Goal: Task Accomplishment & Management: Manage account settings

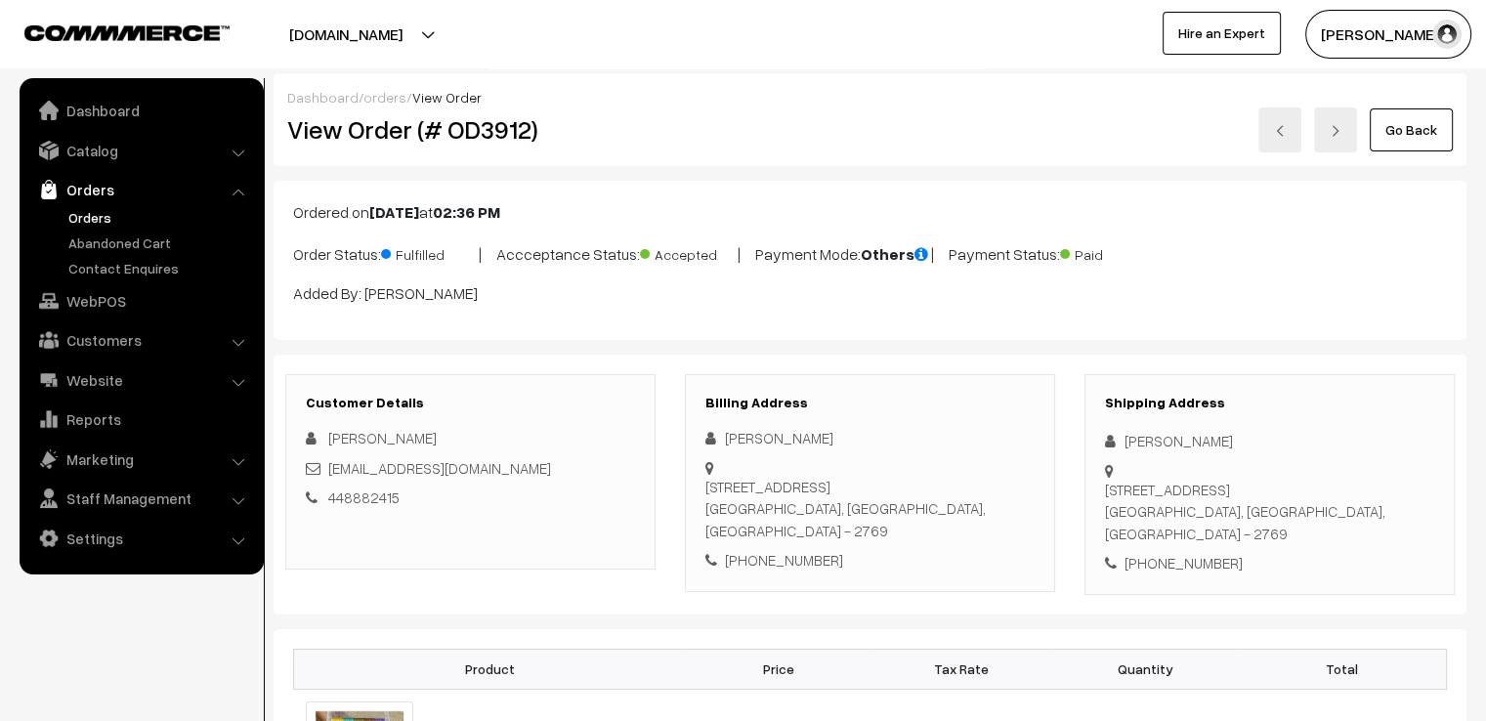
click at [1430, 120] on link "Go Back" at bounding box center [1411, 129] width 83 height 43
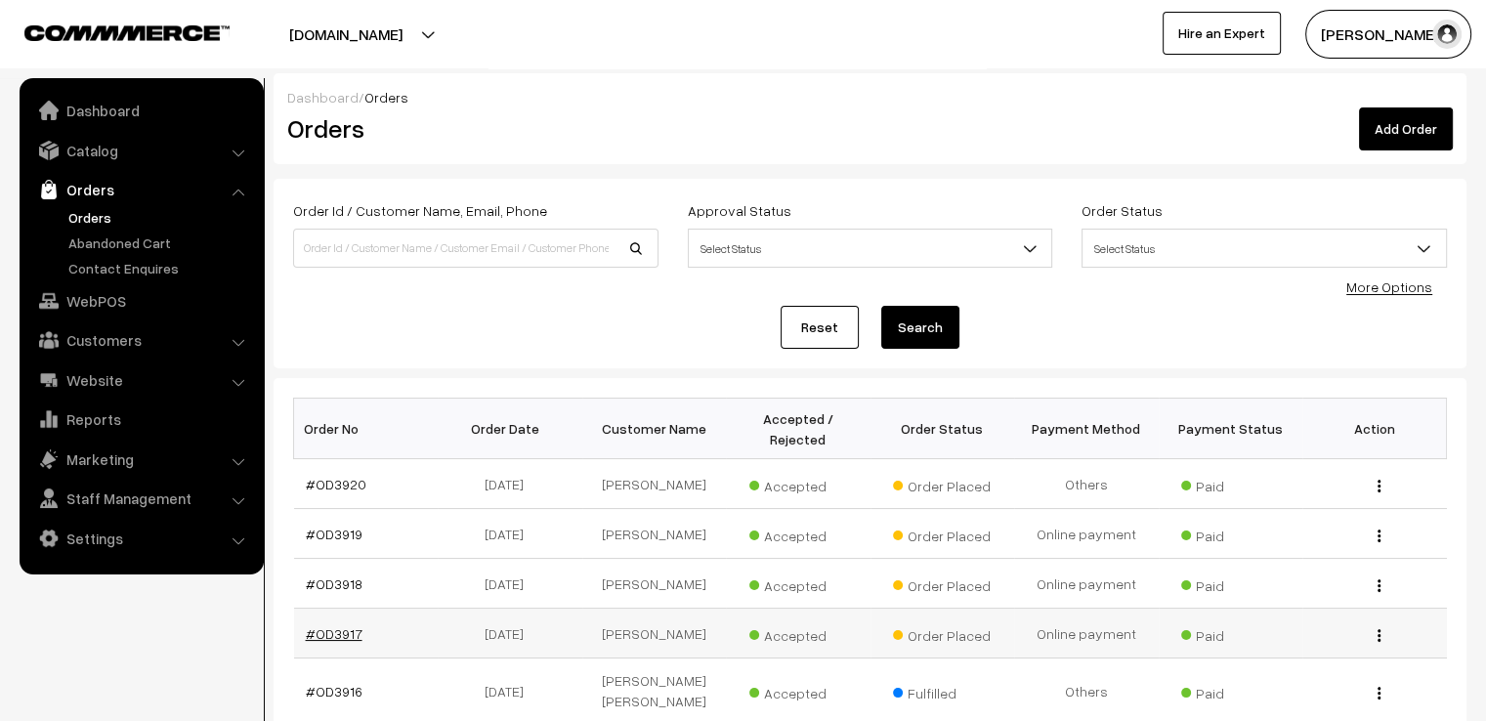
click at [332, 625] on link "#OD3917" at bounding box center [334, 633] width 57 height 17
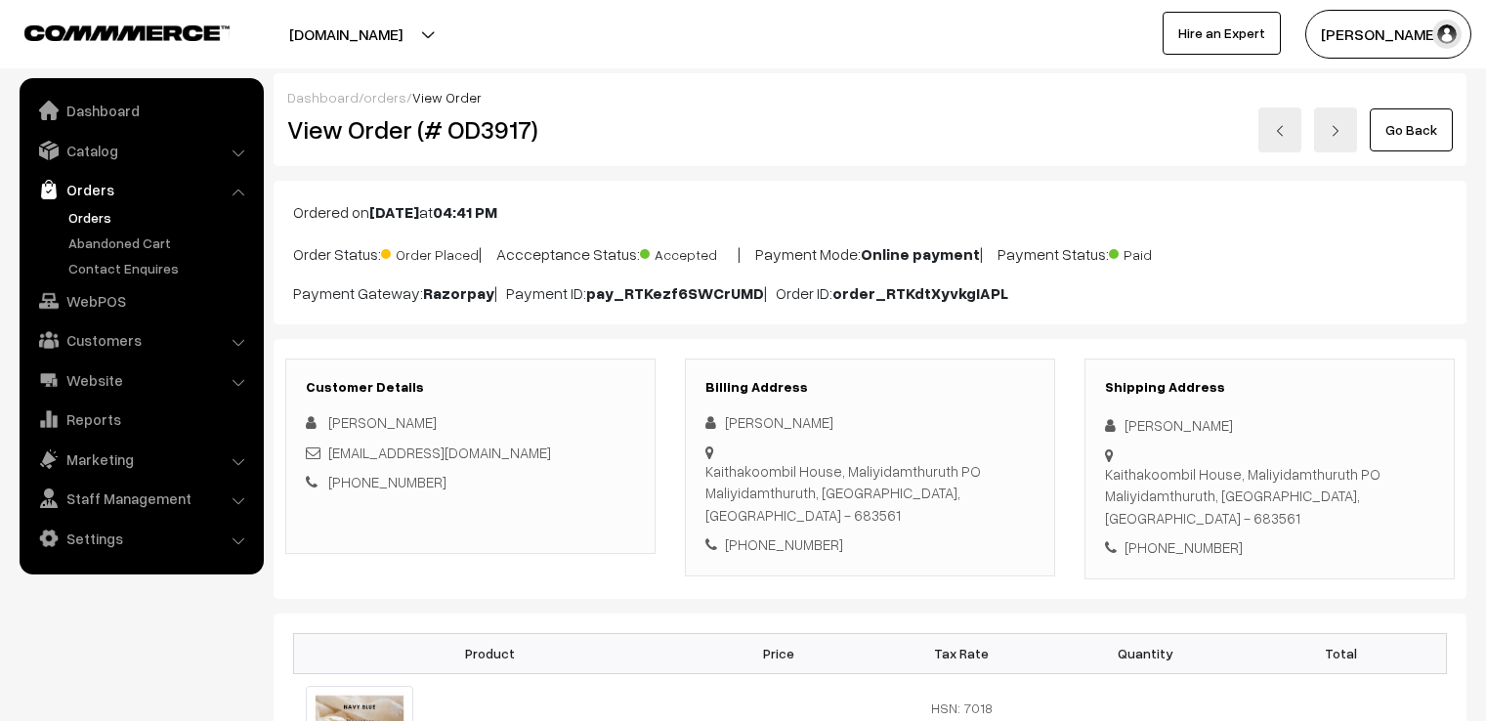
click at [1123, 412] on div "Shipping Address Akhilesh Kurian Kaithakoombil House, Maliyidamthuruth PO Maliy…" at bounding box center [1270, 469] width 370 height 221
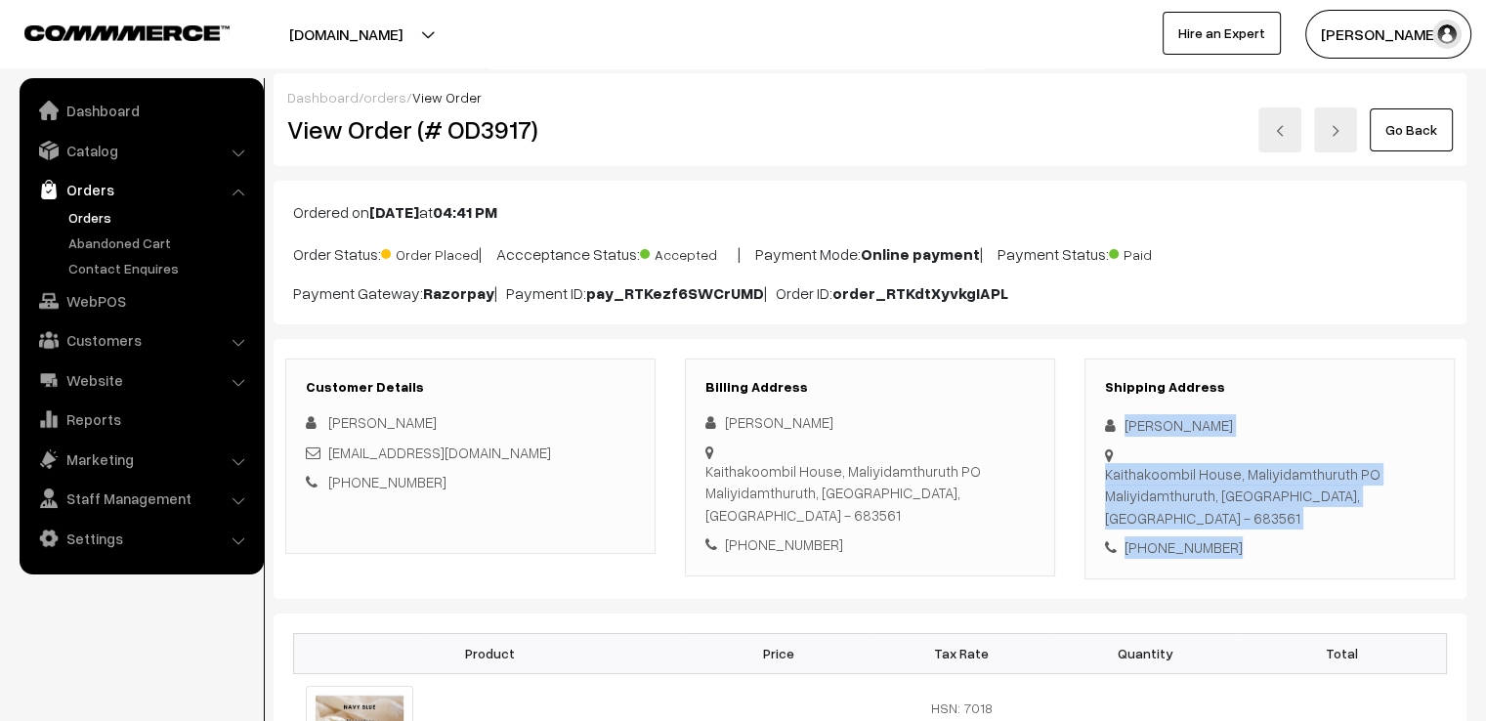
drag, startPoint x: 0, startPoint y: 0, endPoint x: 1274, endPoint y: 509, distance: 1372.1
click at [1274, 509] on div "Shipping Address Akhilesh Kurian Kaithakoombil House, Maliyidamthuruth PO Maliy…" at bounding box center [1270, 469] width 370 height 221
copy div "Akhilesh Kurian Kaithakoombil House, Maliyidamthuruth PO Maliyidamthuruth, Kera…"
click at [1284, 138] on link at bounding box center [1280, 129] width 43 height 45
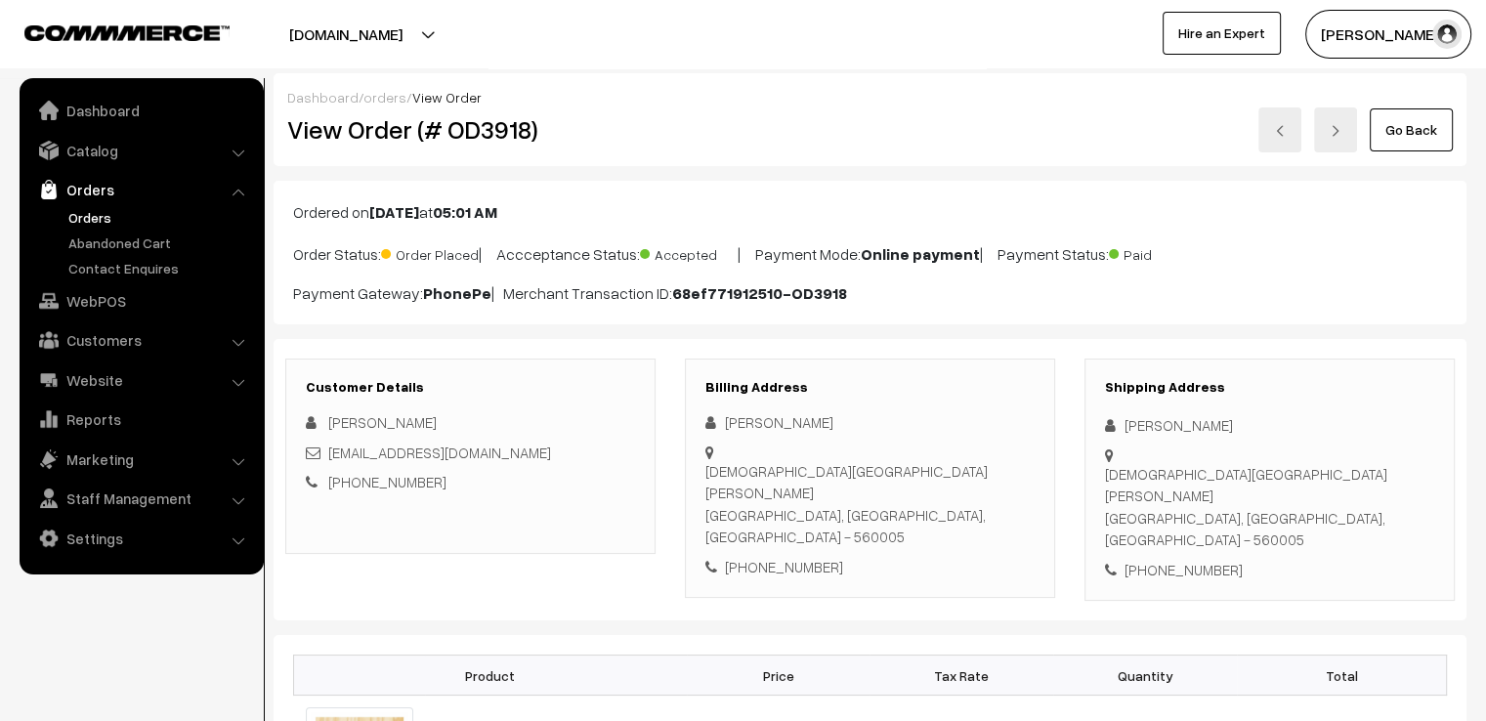
click at [1121, 414] on div "Umme Kulsum" at bounding box center [1269, 425] width 329 height 22
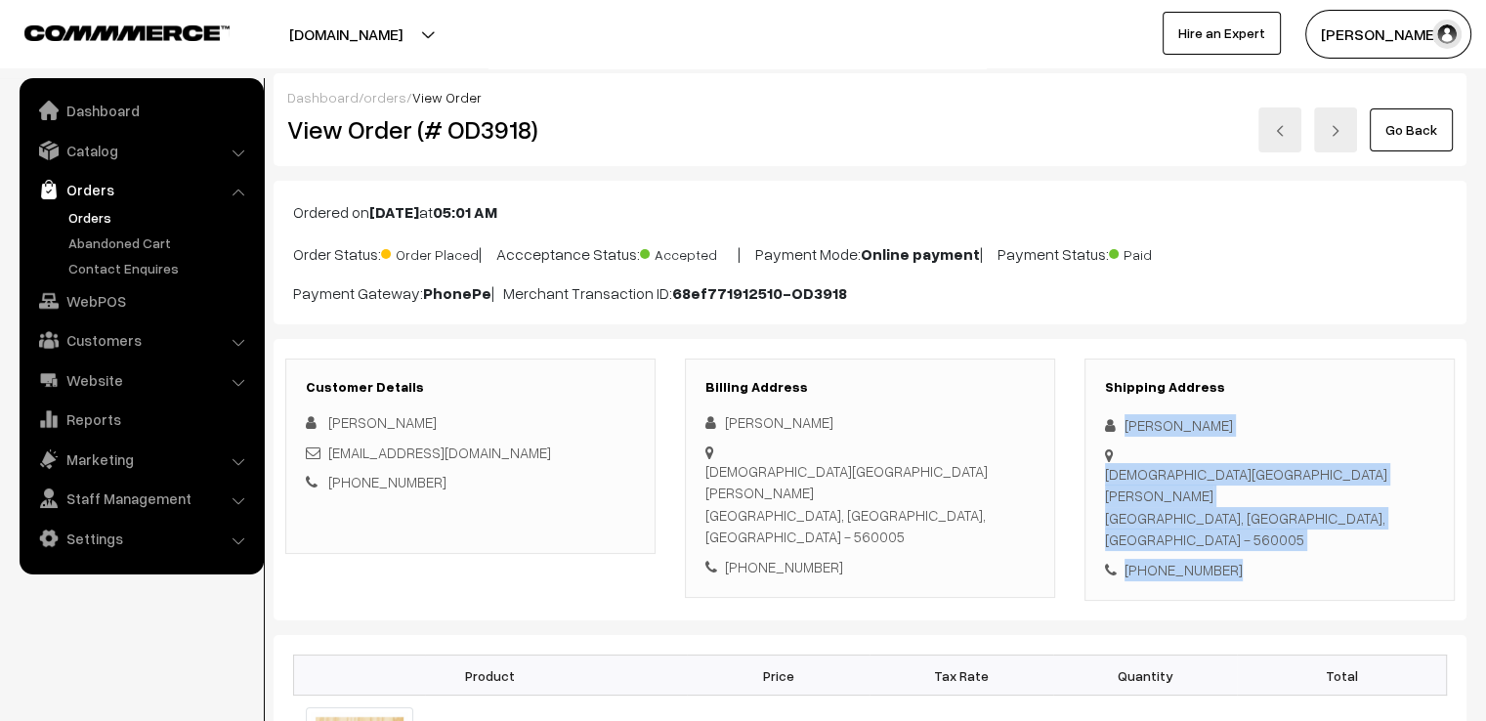
drag, startPoint x: 1121, startPoint y: 413, endPoint x: 1384, endPoint y: 532, distance: 288.2
click at [1382, 533] on div "Shipping Address Umme Kulsum St Johns Church Rd Bengaluru, Karnataka, India - 5…" at bounding box center [1270, 480] width 370 height 243
copy div "Umme Kulsum St Johns Church Rd Bengaluru, Karnataka, India - 560005 +91 9380195…"
click at [1284, 134] on img at bounding box center [1280, 131] width 12 height 12
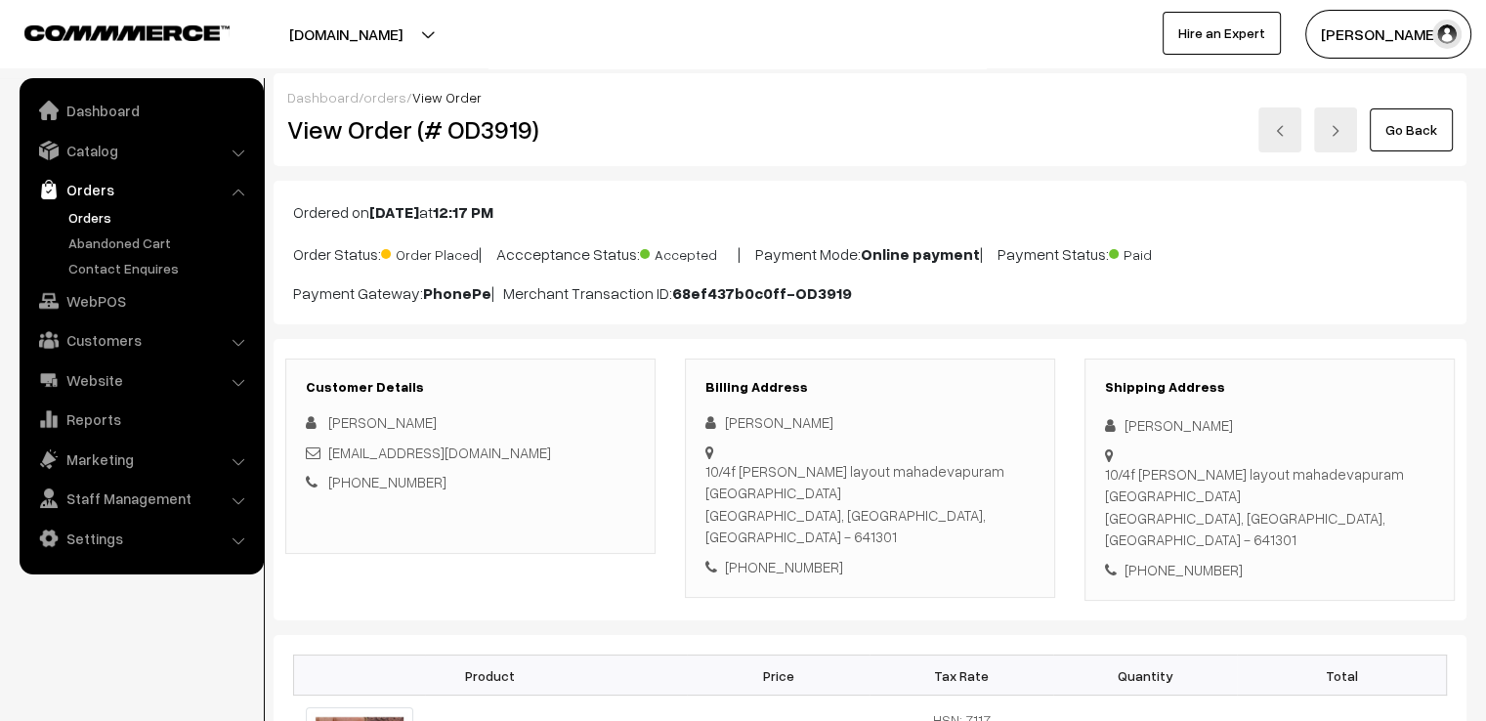
click at [1112, 411] on div "Shipping Address [PERSON_NAME] [STREET_ADDRESS][PERSON_NAME] [PHONE_NUMBER]" at bounding box center [1270, 480] width 370 height 243
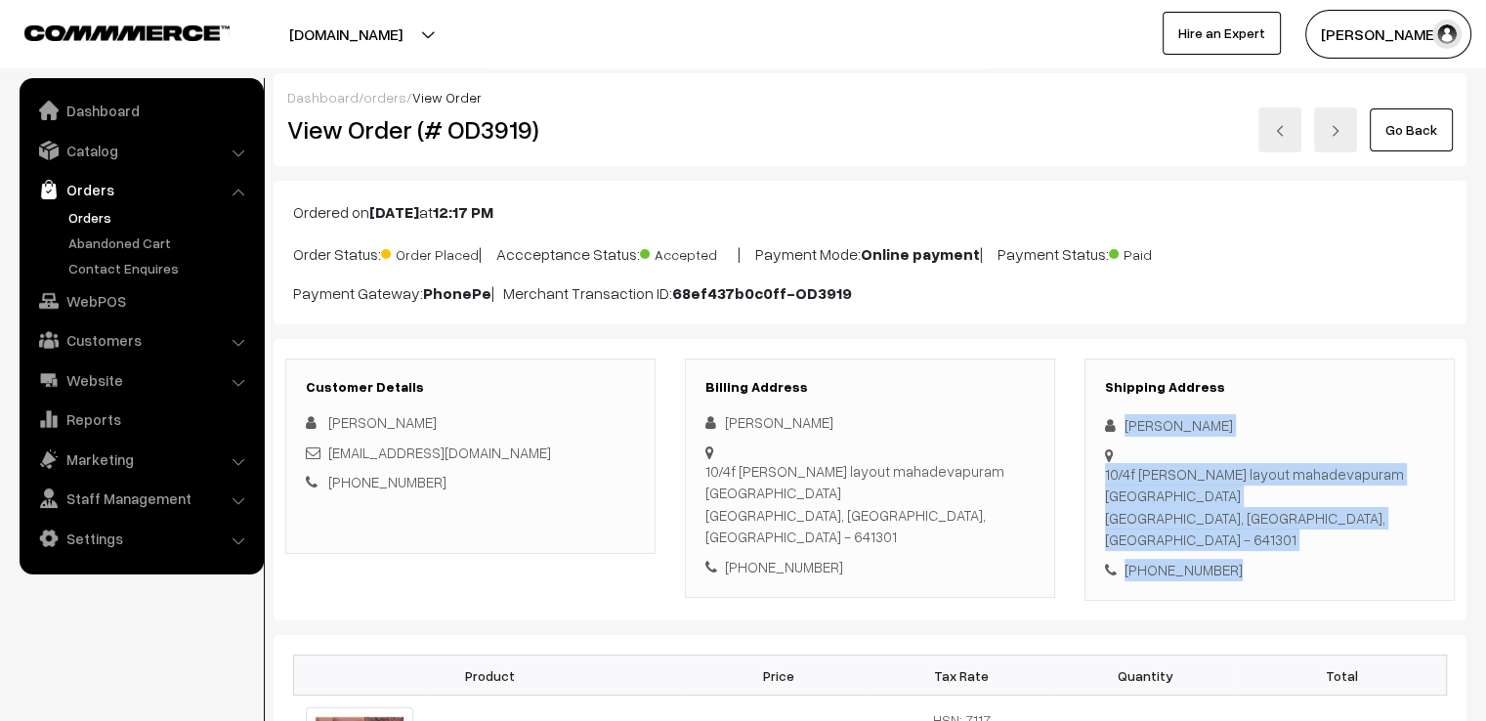
drag, startPoint x: 1112, startPoint y: 411, endPoint x: 1290, endPoint y: 596, distance: 256.4
click at [1290, 596] on div "Customer Details [PERSON_NAME] [EMAIL_ADDRESS][DOMAIN_NAME] [PHONE_NUMBER] Bill…" at bounding box center [870, 480] width 1193 height 282
copy div "[PERSON_NAME] [STREET_ADDRESS][PERSON_NAME] - 641301 [PHONE_NUMBER]"
click at [1282, 136] on img at bounding box center [1280, 131] width 12 height 12
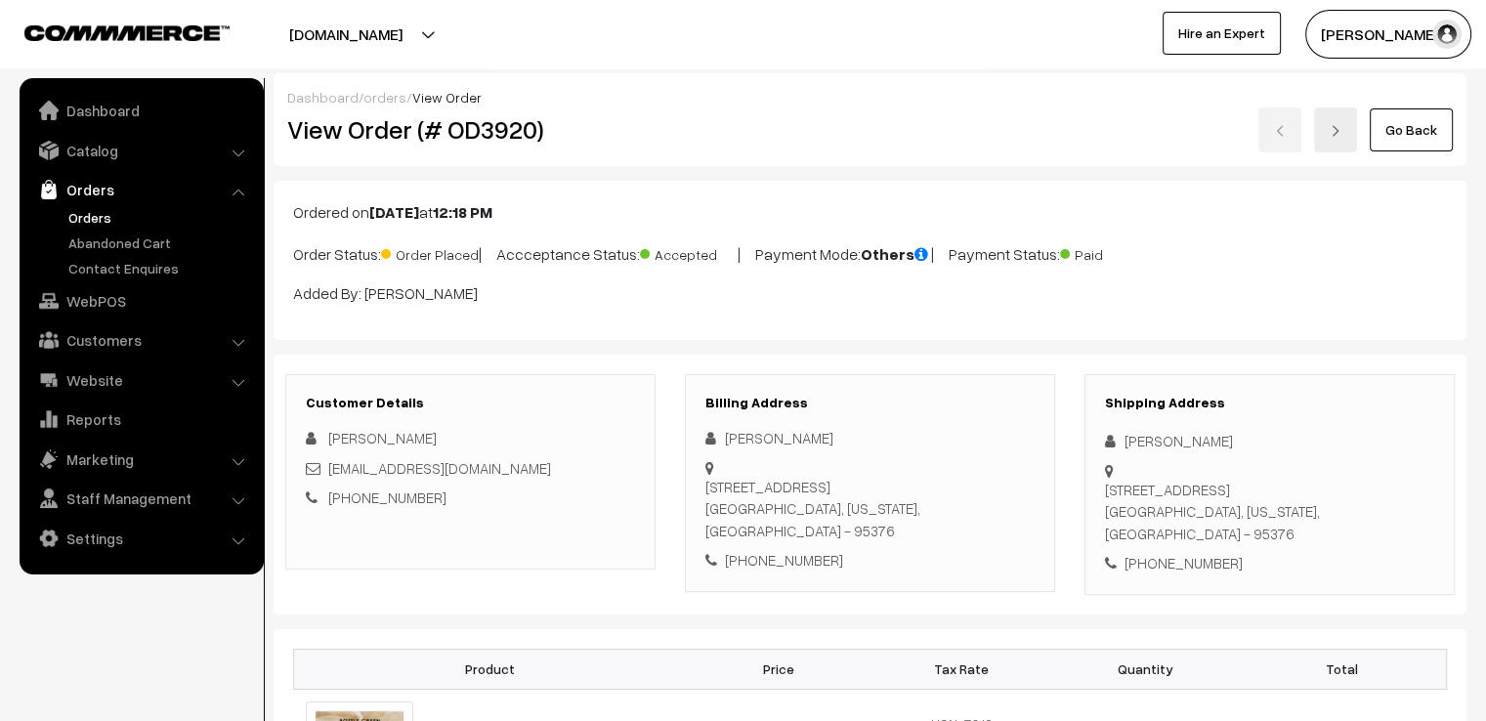
click at [1117, 430] on div "Navneet K Singh" at bounding box center [1269, 441] width 329 height 22
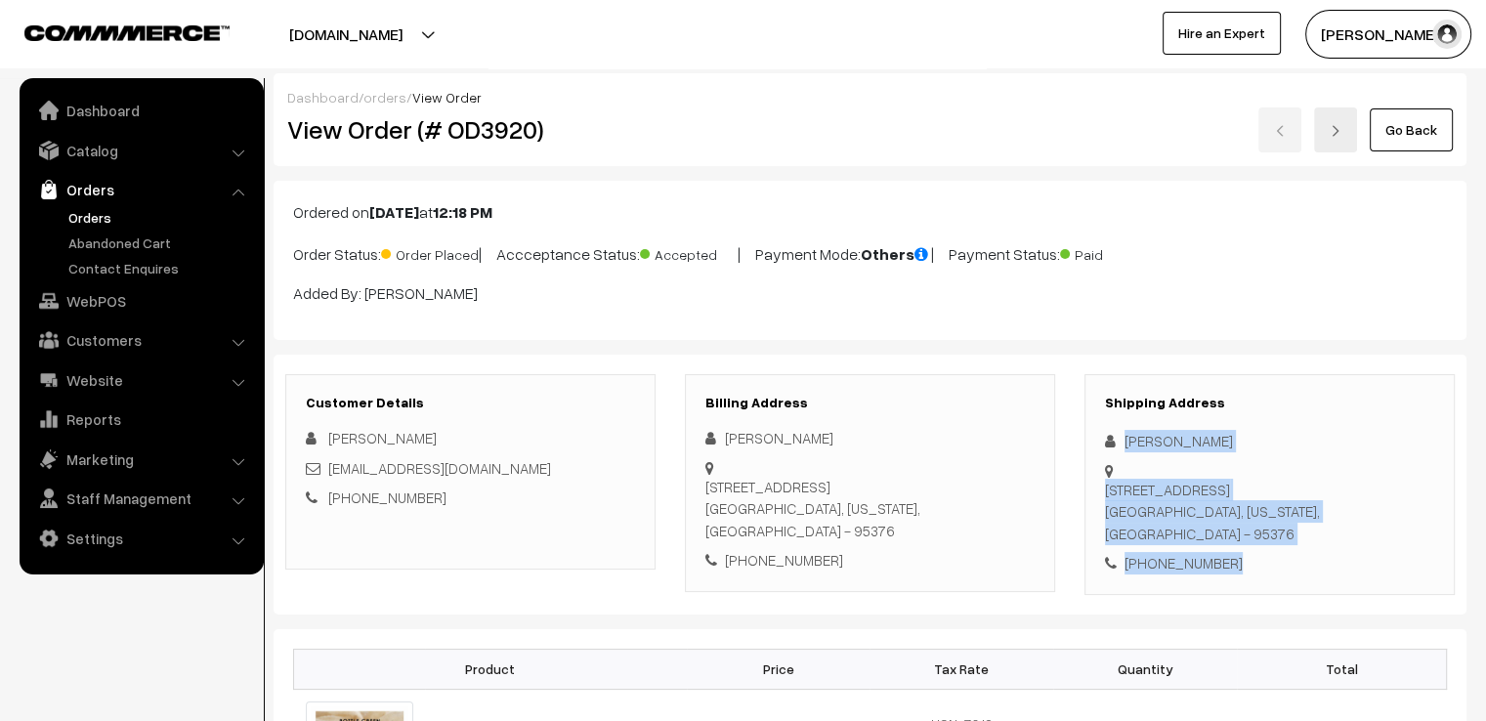
drag, startPoint x: 1117, startPoint y: 429, endPoint x: 1294, endPoint y: 576, distance: 229.7
click at [1294, 576] on div "Customer Details Navi Singh navikd2015@gmail.com +1 9512140398 Billing Address …" at bounding box center [870, 485] width 1193 height 260
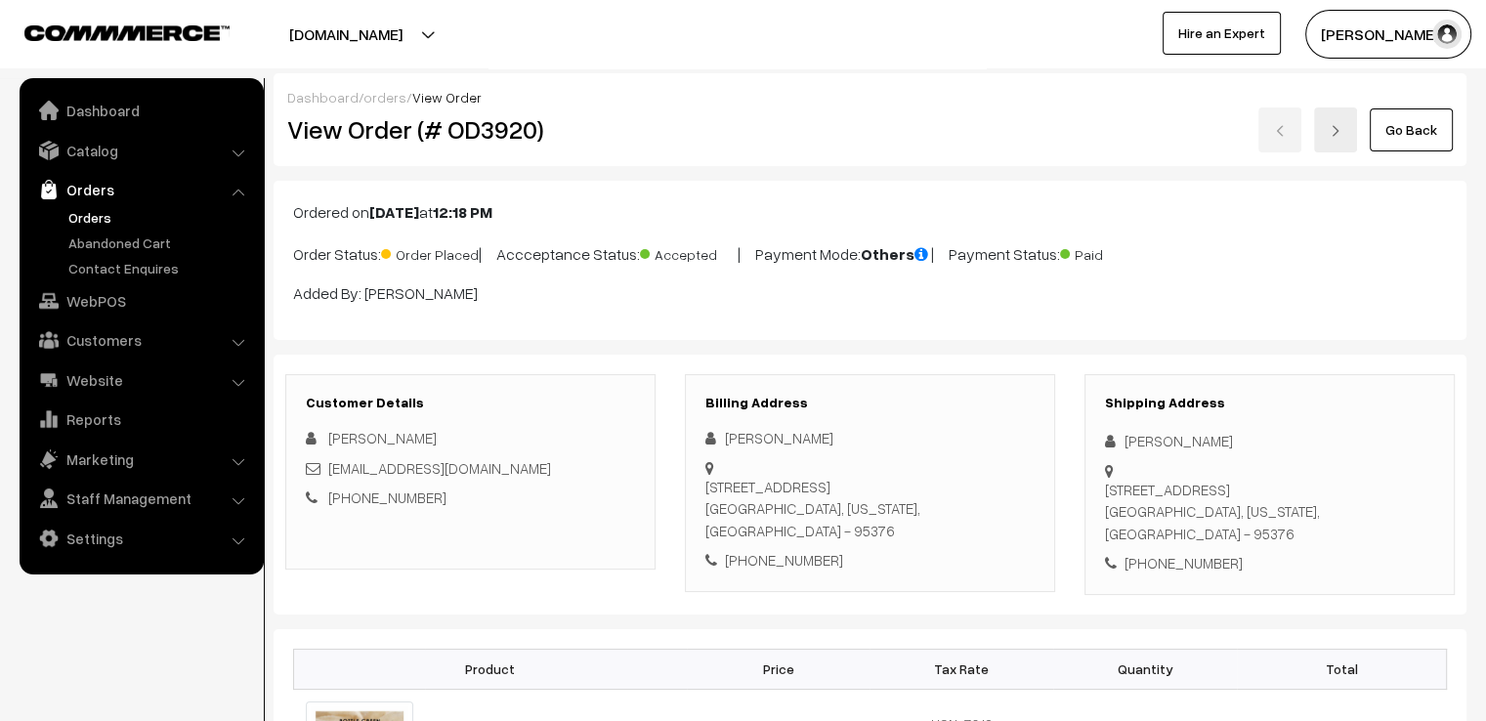
click at [1126, 423] on div "Shipping Address Navneet K Singh 1725 Hummingbird Way Tracy, California, United…" at bounding box center [1270, 484] width 370 height 221
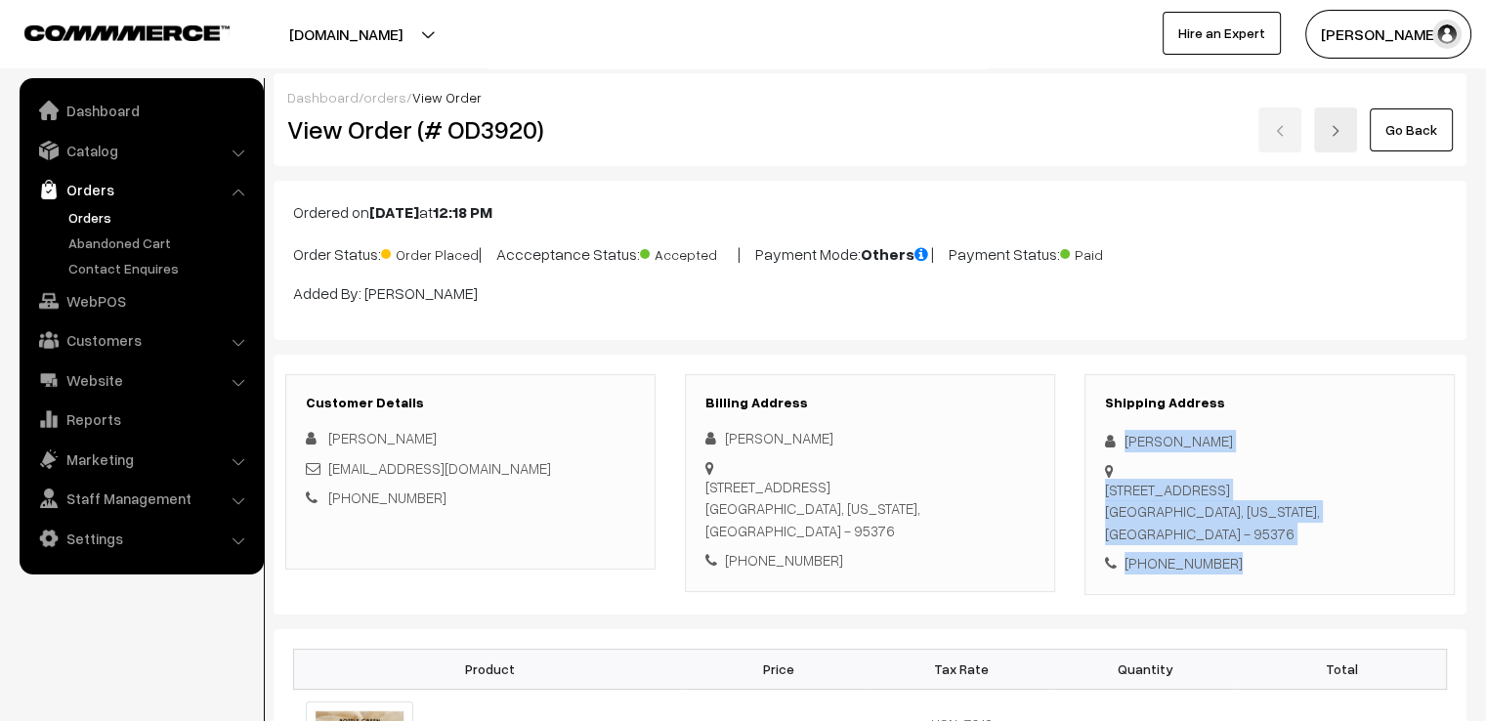
drag, startPoint x: 1126, startPoint y: 423, endPoint x: 1210, endPoint y: 544, distance: 147.5
click at [1210, 544] on div "Shipping Address Navneet K Singh 1725 Hummingbird Way Tracy, California, United…" at bounding box center [1270, 484] width 370 height 221
copy div "Navneet K Singh 1725 Hummingbird Way Tracy, California, United States - 95376 +…"
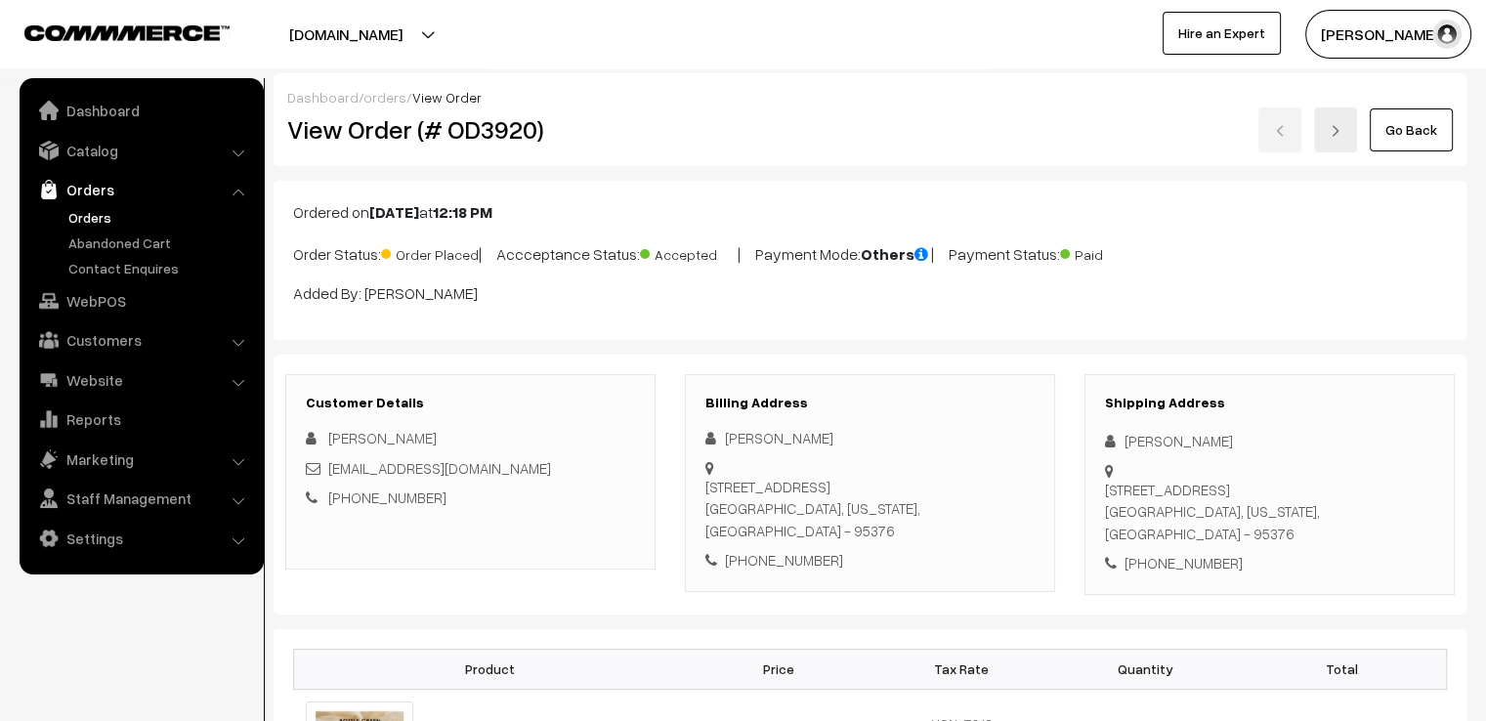
click at [1287, 130] on div "Go Back" at bounding box center [1069, 129] width 767 height 45
click at [1434, 144] on link "Go Back" at bounding box center [1411, 129] width 83 height 43
